Goal: Browse casually: Explore the website without a specific task or goal

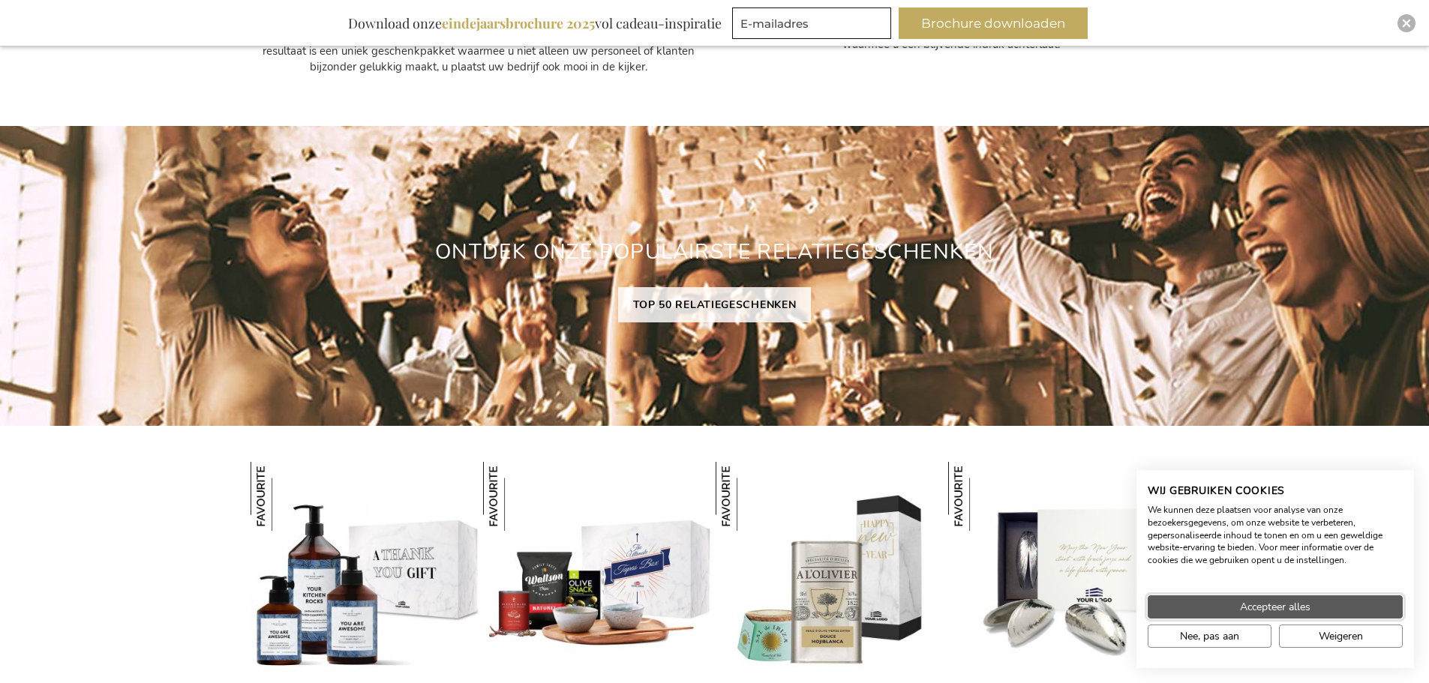
click at [1300, 606] on span "Accepteer alles" at bounding box center [1275, 607] width 70 height 16
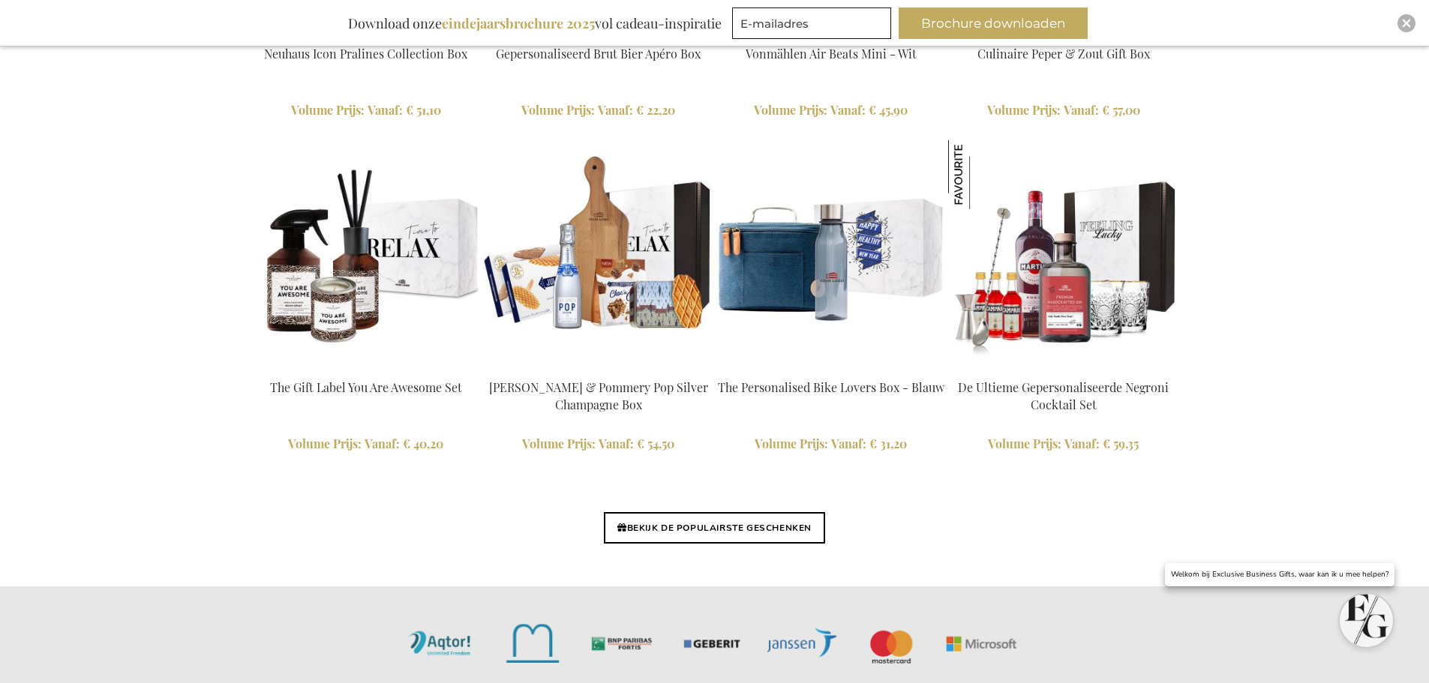
scroll to position [3421, 0]
click at [727, 525] on link "BEKIJK DE POPULAIRSTE GESCHENKEN" at bounding box center [714, 526] width 221 height 31
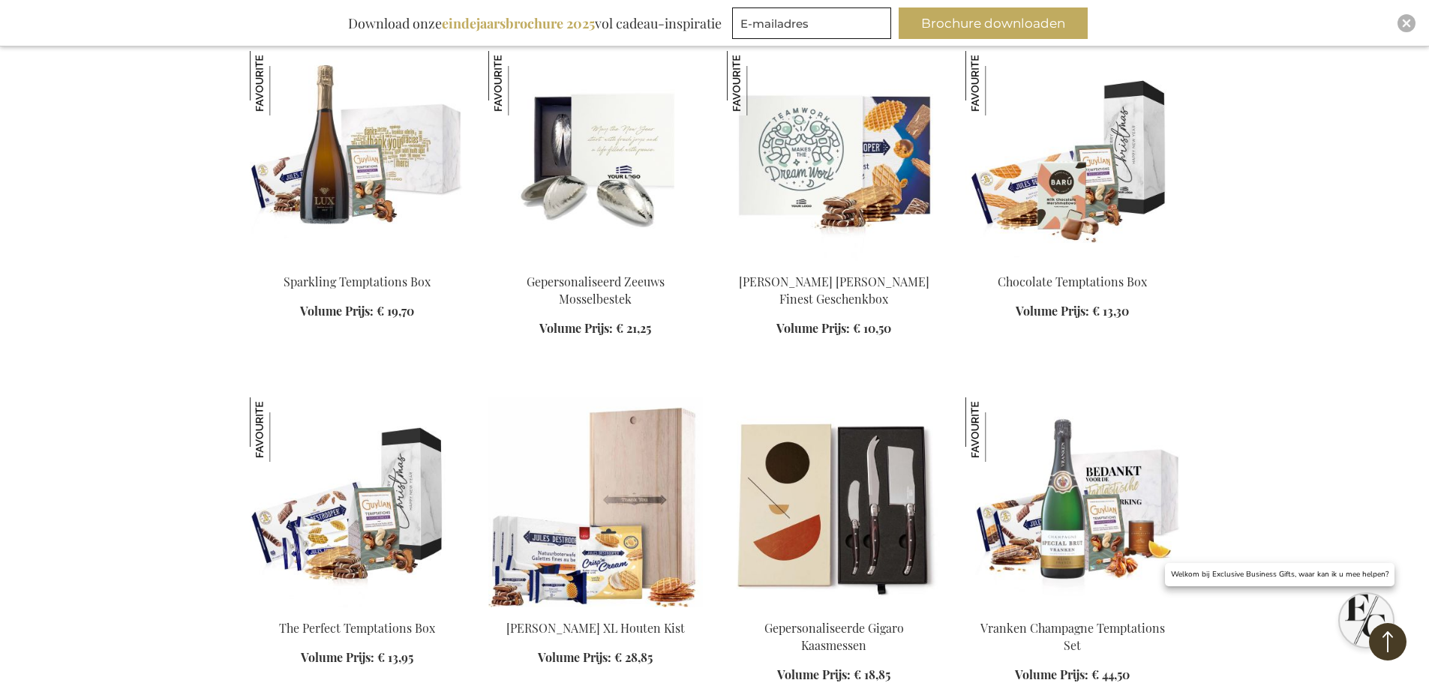
scroll to position [675, 0]
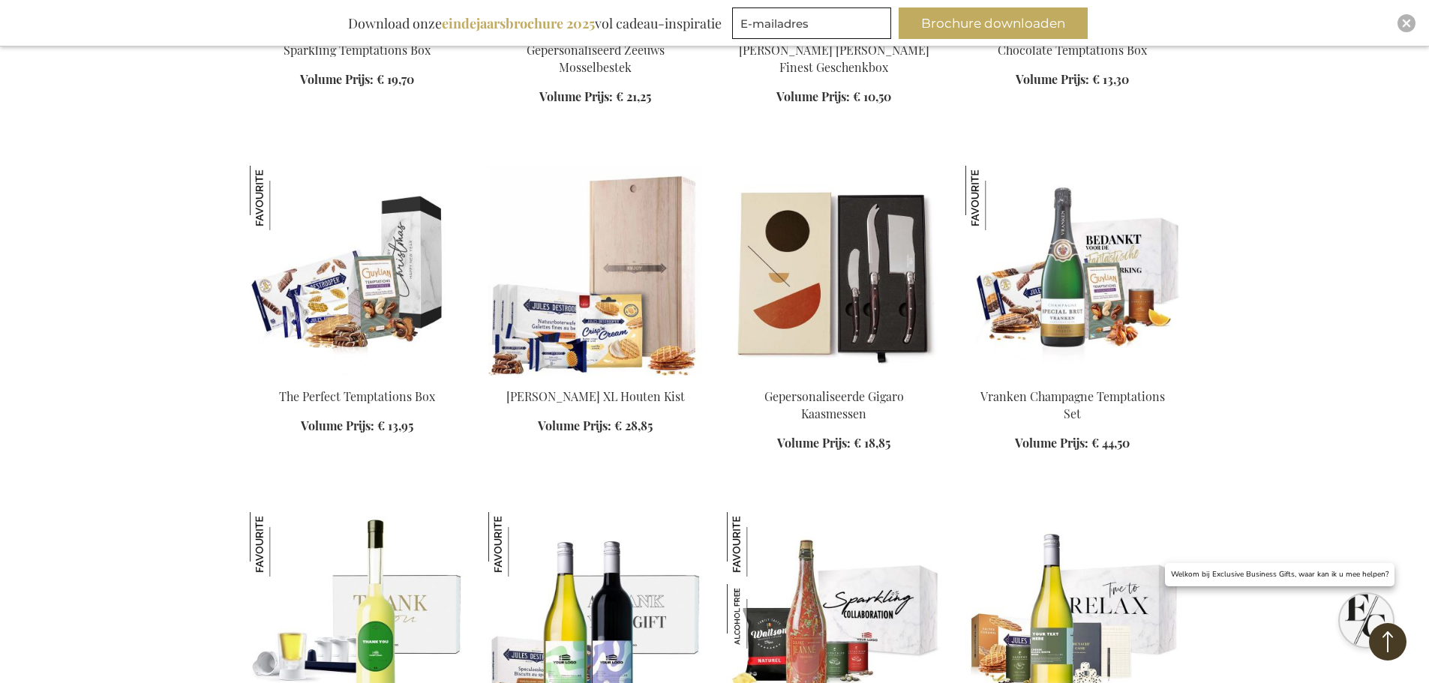
scroll to position [1050, 0]
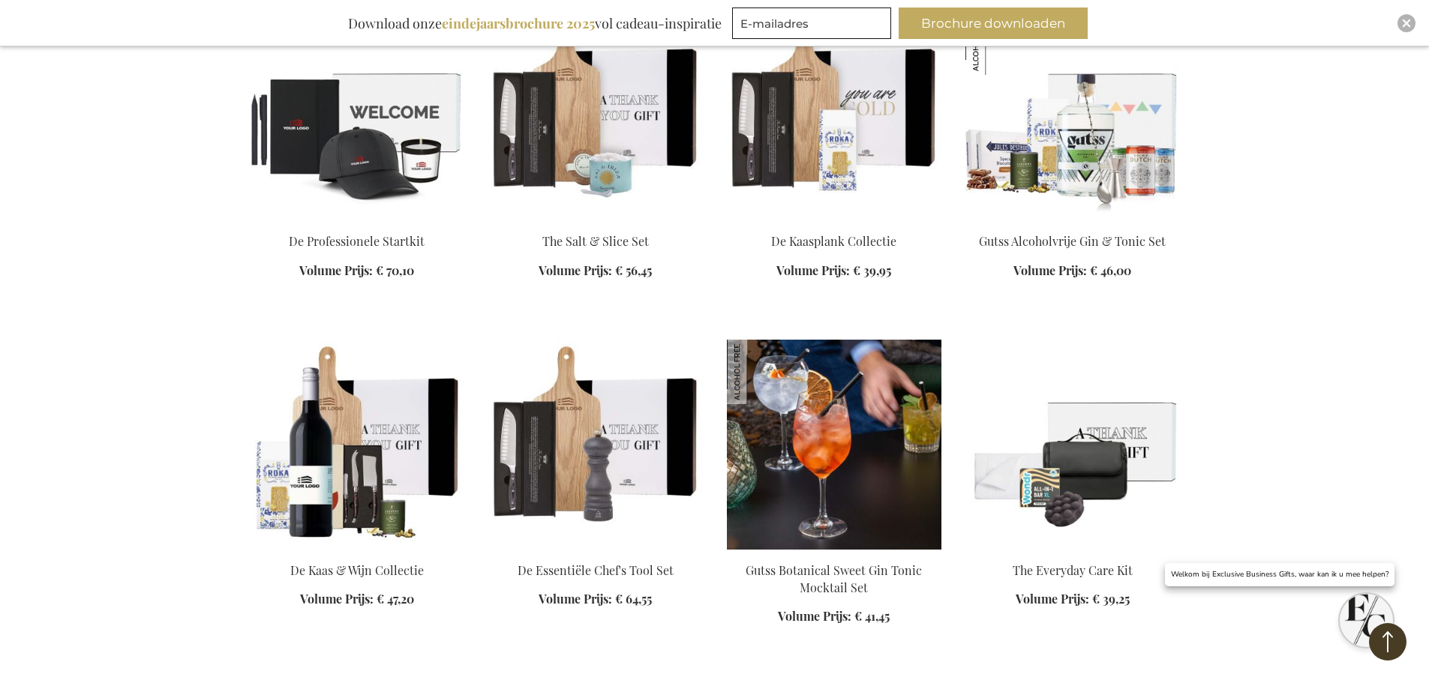
scroll to position [3450, 0]
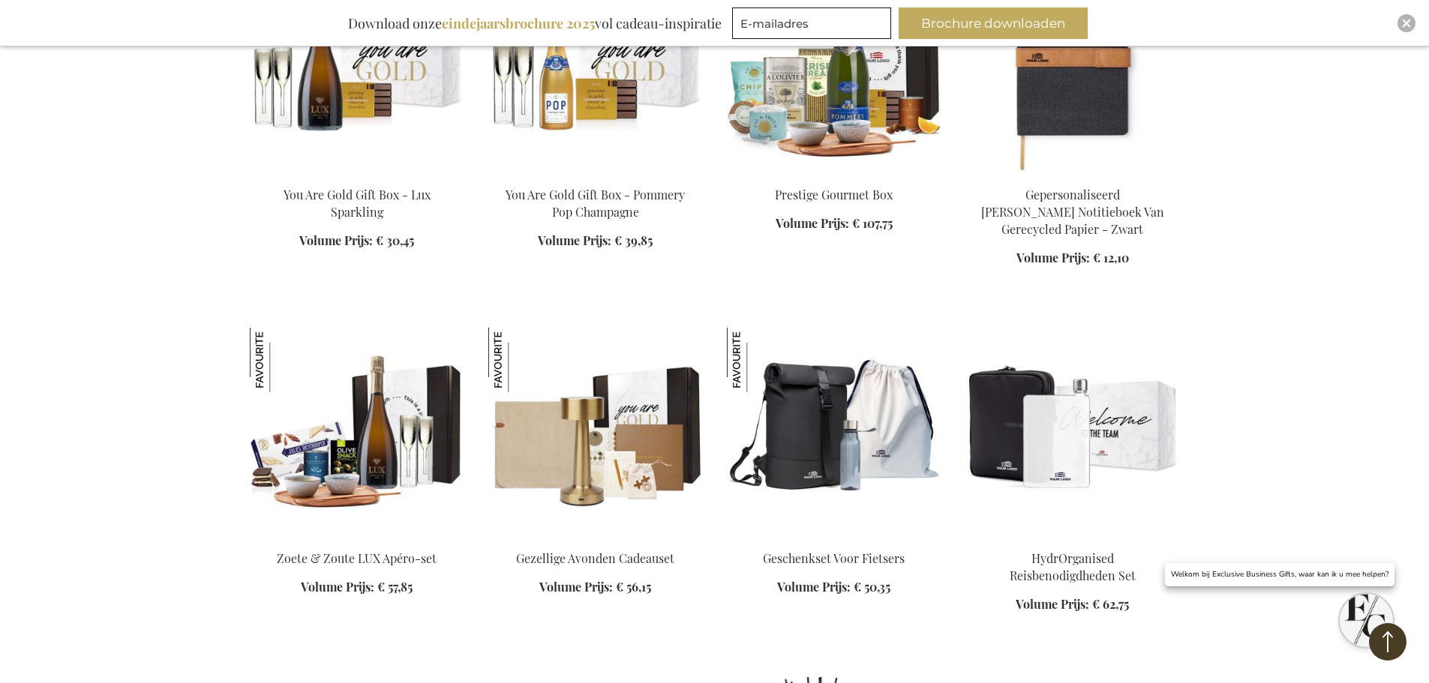
scroll to position [5850, 0]
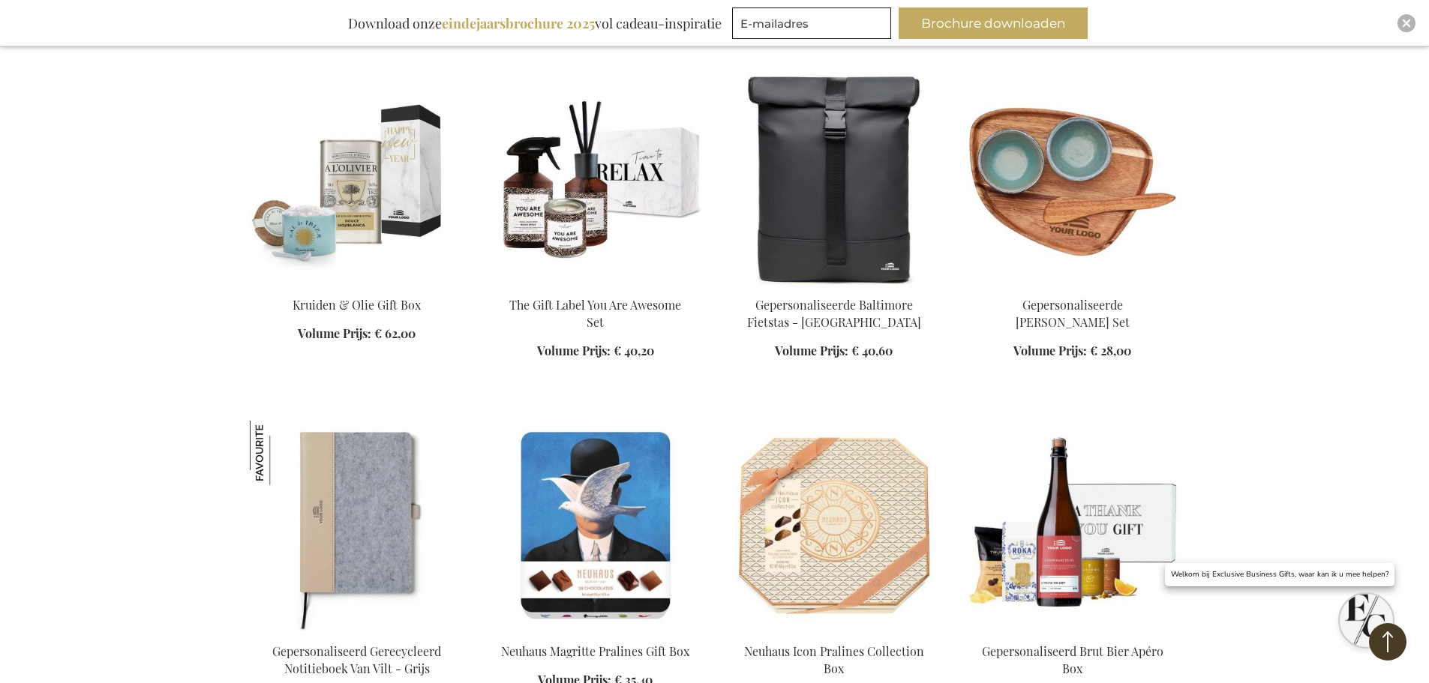
scroll to position [7875, 0]
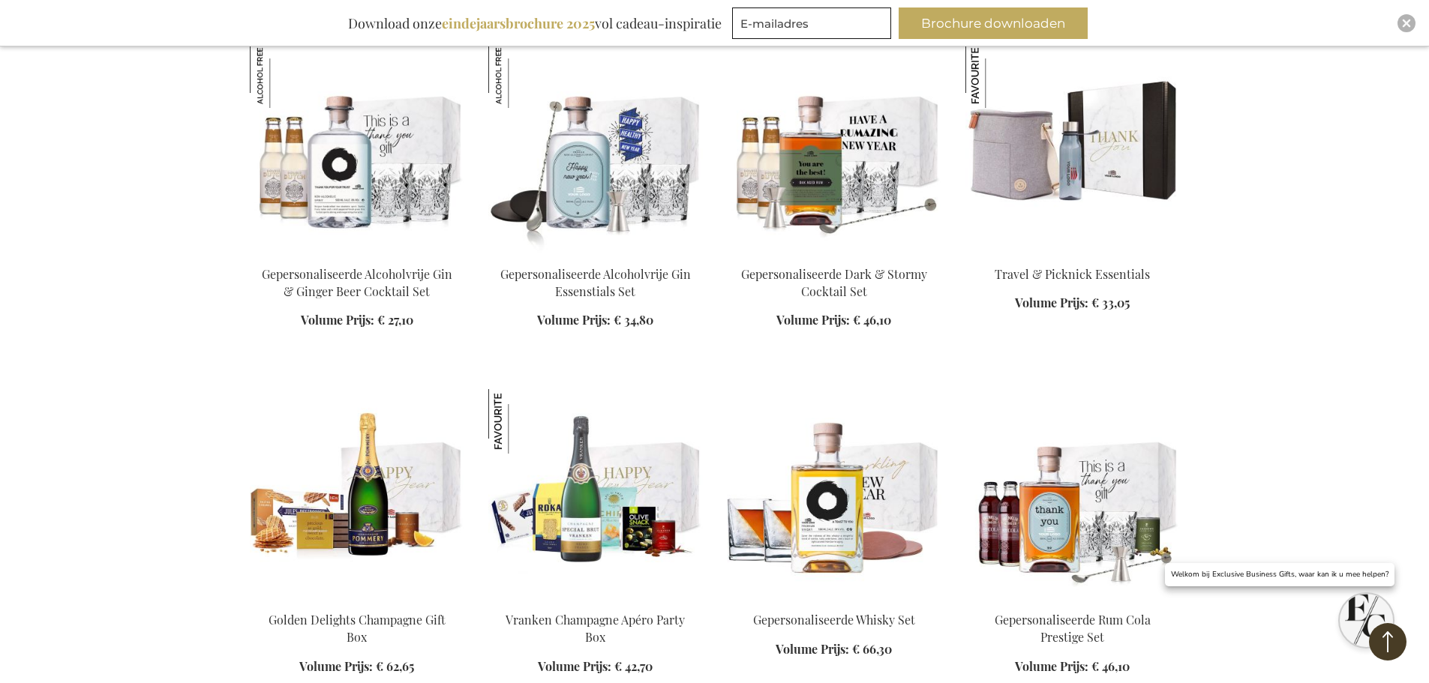
scroll to position [8550, 0]
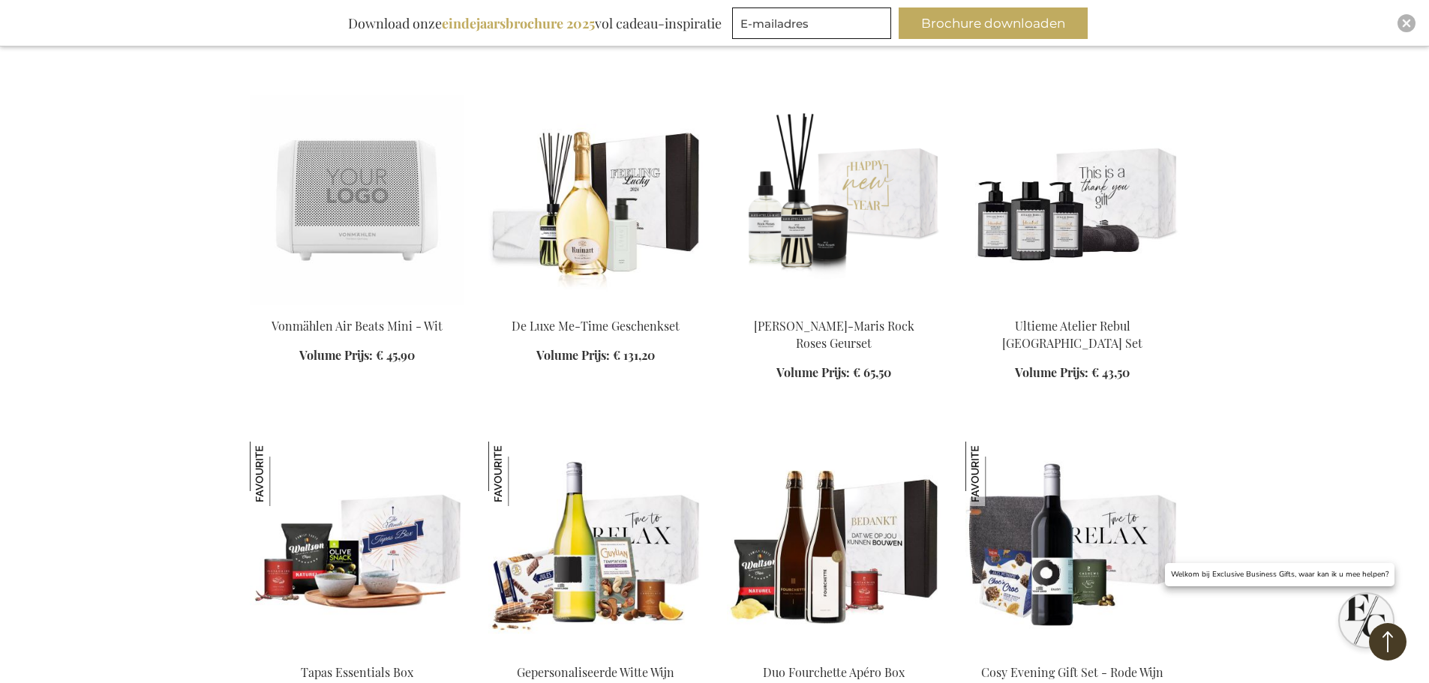
scroll to position [9675, 0]
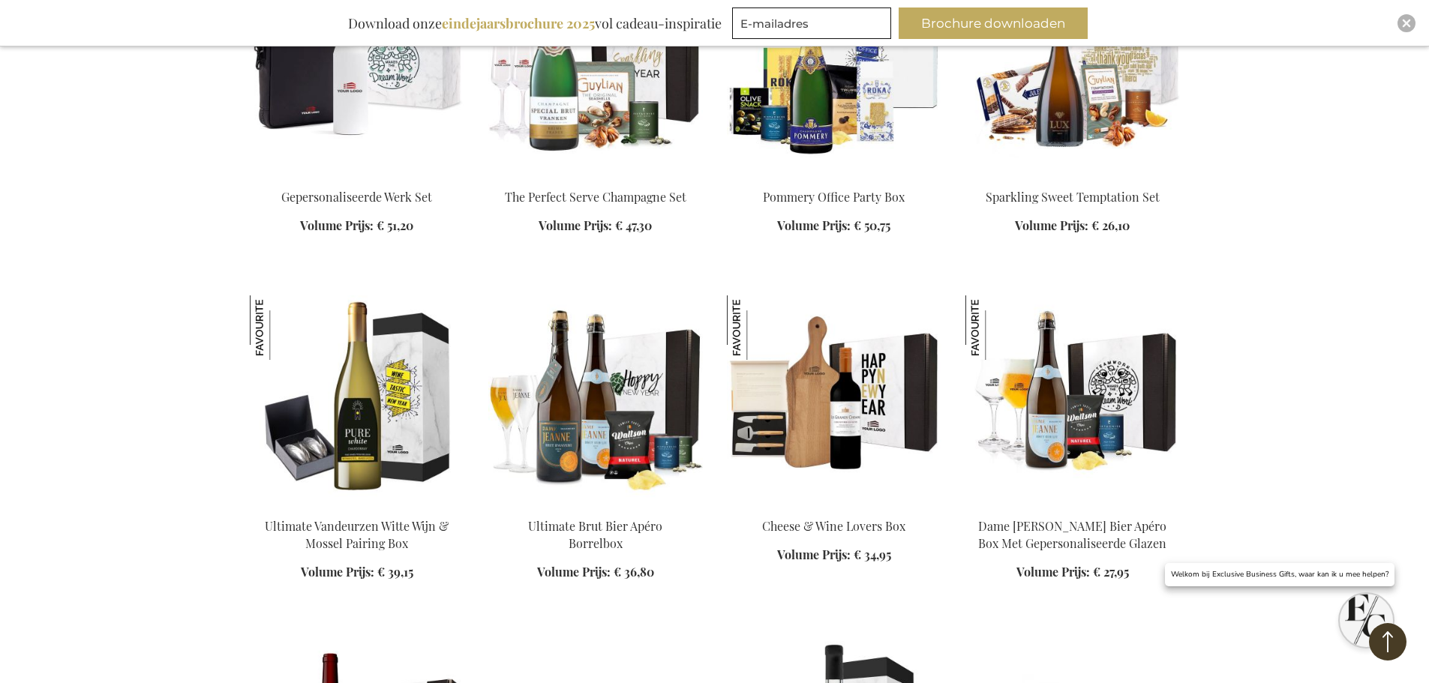
scroll to position [10499, 0]
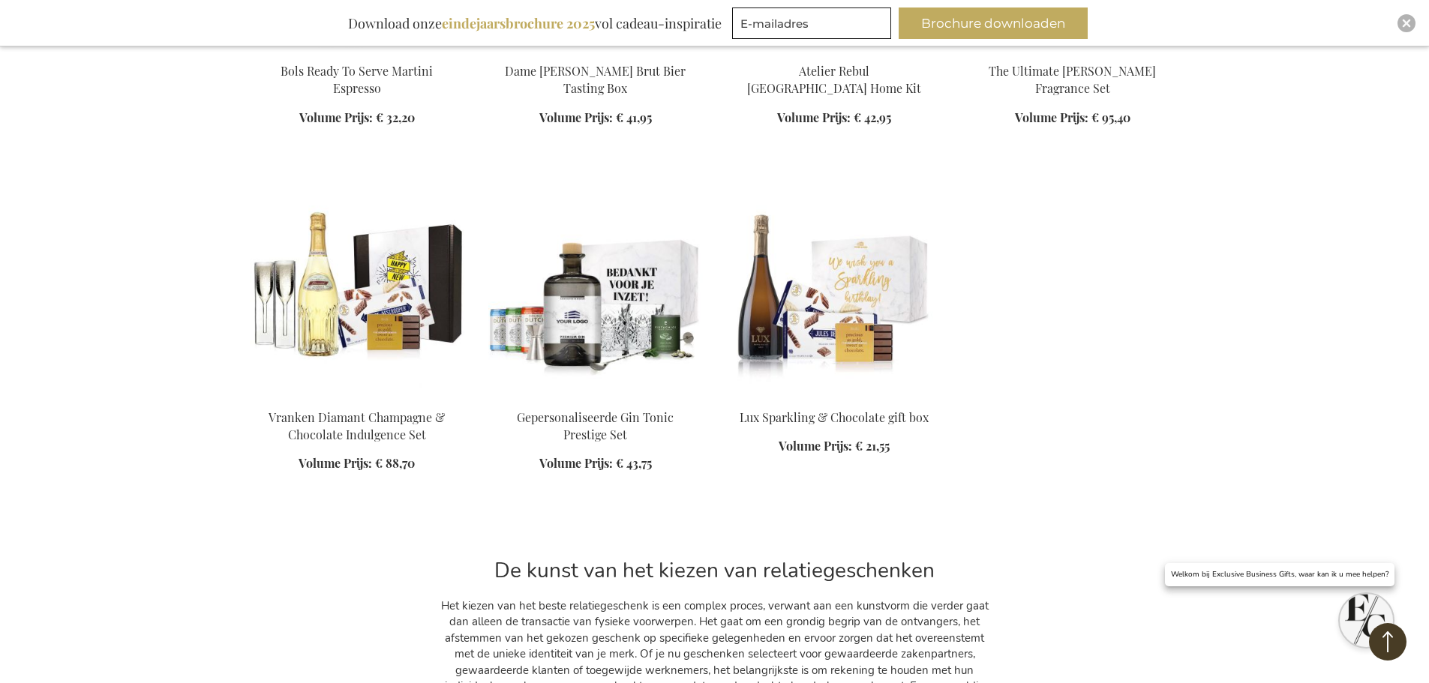
scroll to position [11849, 0]
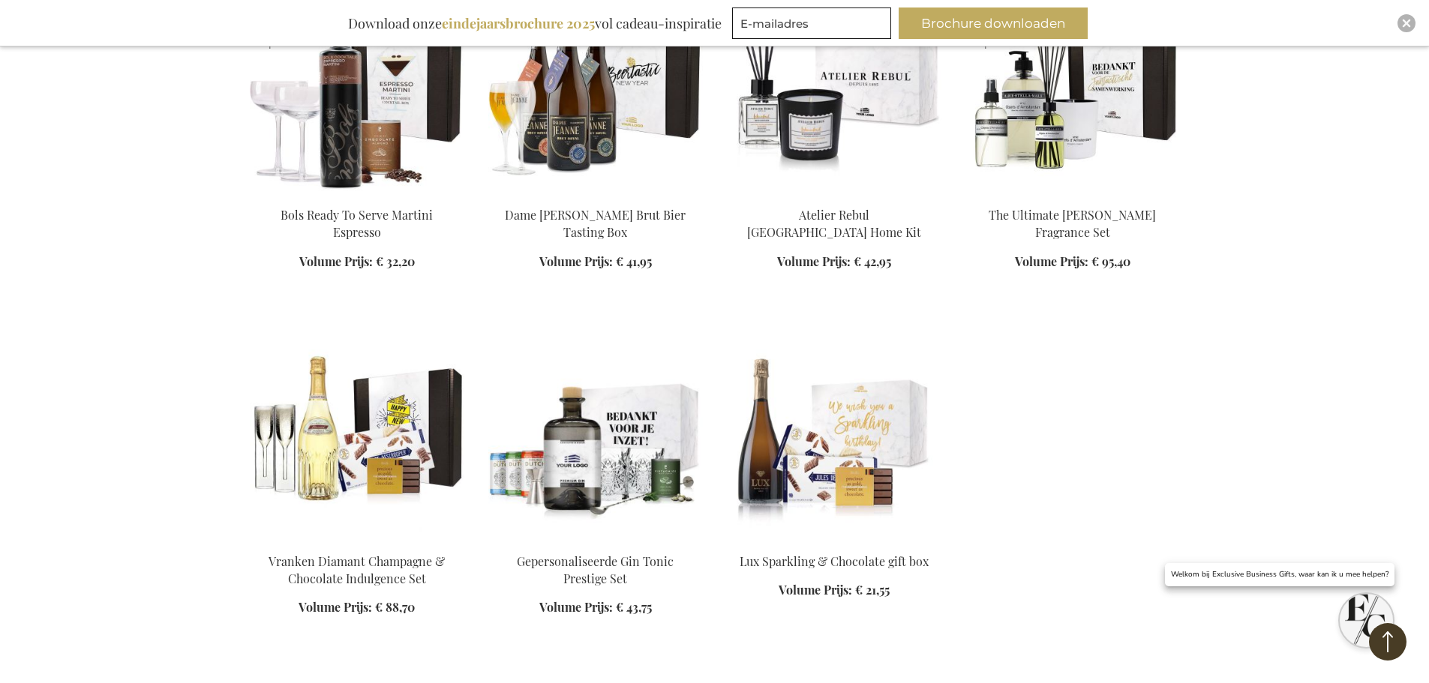
scroll to position [11549, 0]
